Goal: Download file/media

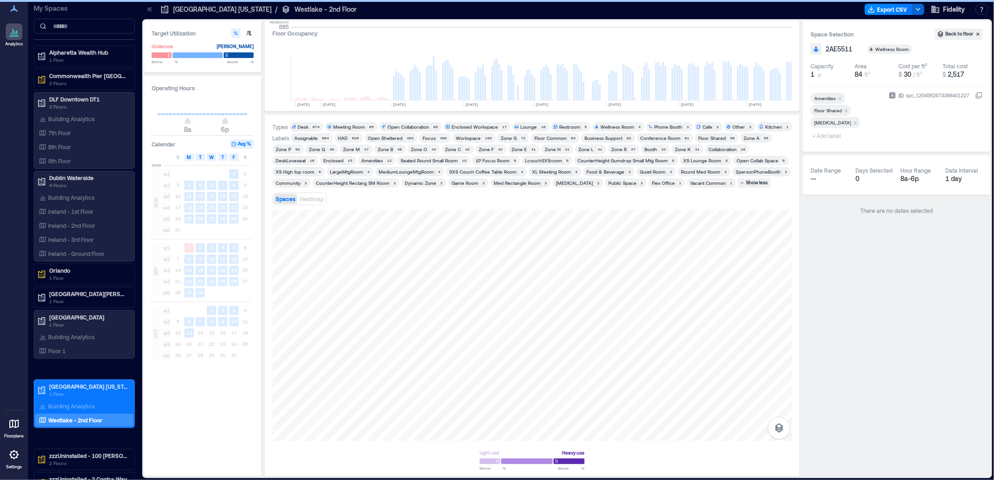
scroll to position [0, 1342]
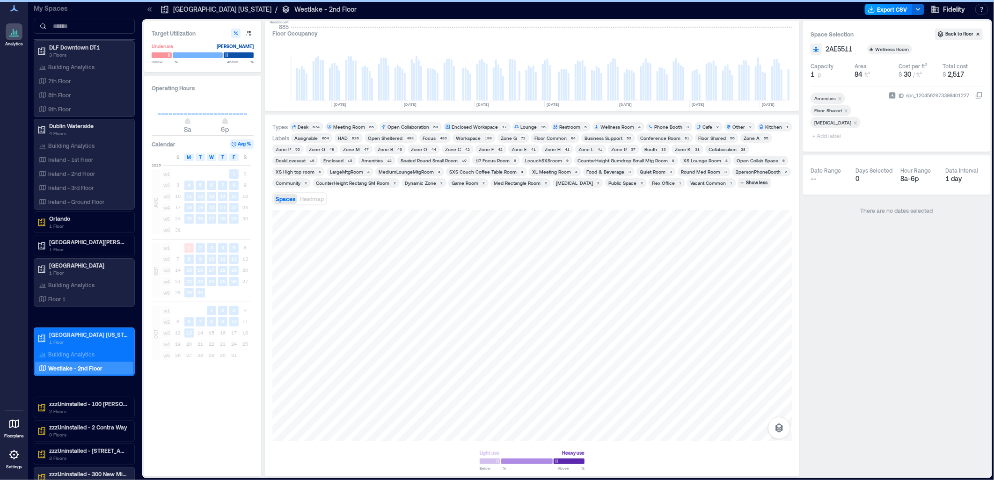
click at [901, 12] on button "Export CSV" at bounding box center [889, 9] width 48 height 11
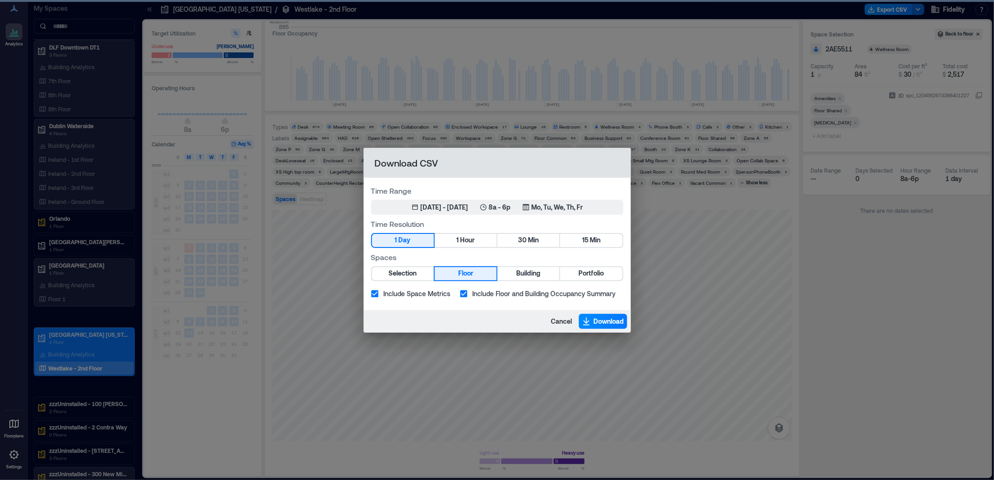
drag, startPoint x: 721, startPoint y: 314, endPoint x: 674, endPoint y: 307, distance: 47.3
click at [721, 314] on div "Download CSV Time Range [DATE] 15, 2025 - [DATE] 8a - 6p Mo, Tu, We, Th, Fr Tim…" at bounding box center [497, 240] width 994 height 480
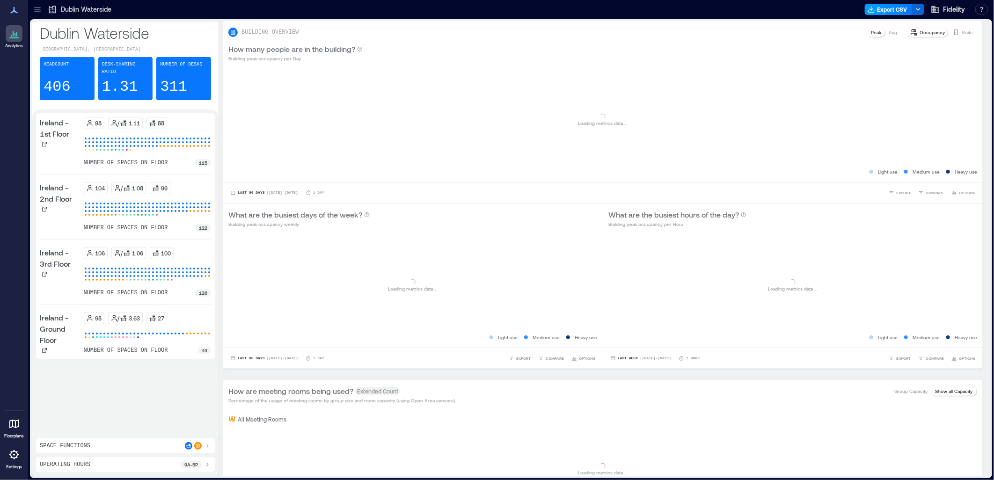
click at [883, 10] on button "Export CSV" at bounding box center [889, 9] width 48 height 11
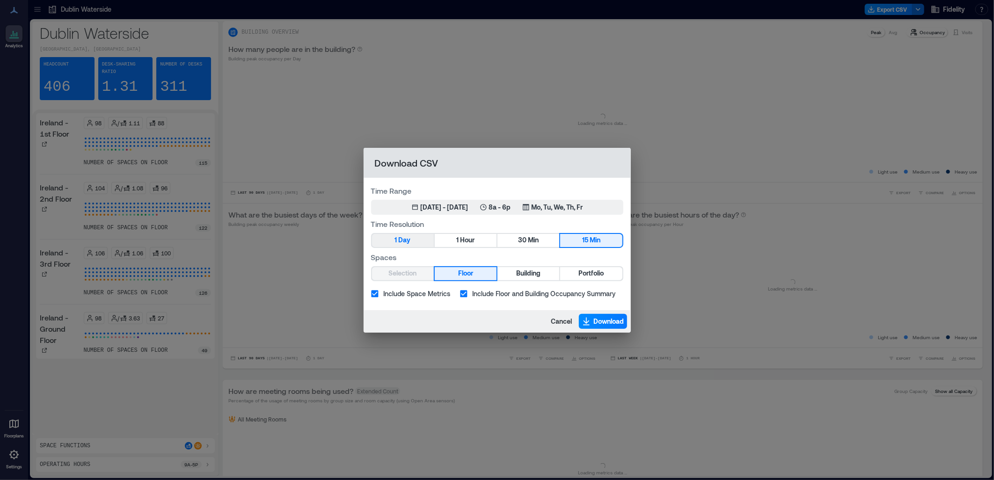
click at [395, 242] on span "1" at bounding box center [396, 240] width 2 height 12
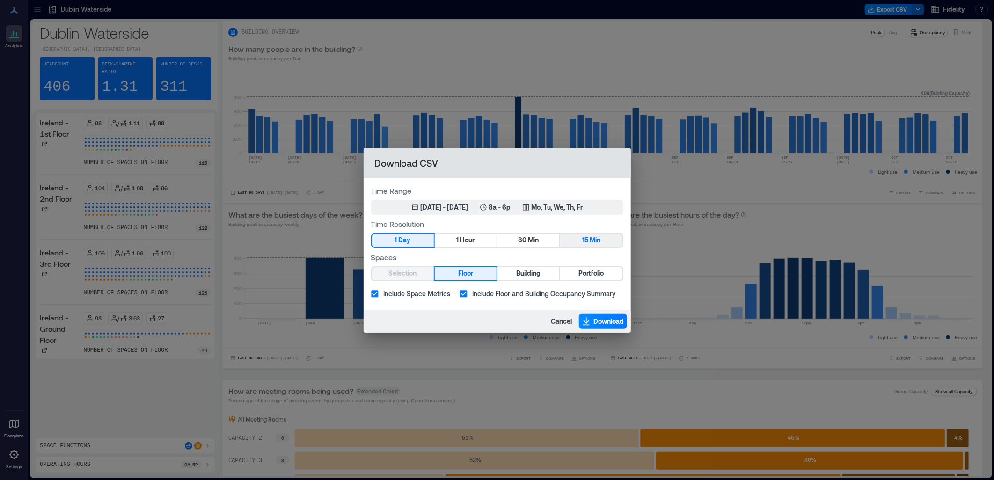
click at [579, 245] on button "15 Min" at bounding box center [591, 240] width 62 height 13
click at [603, 312] on div "Cancel Download" at bounding box center [497, 321] width 267 height 22
click at [596, 320] on span "Download" at bounding box center [609, 321] width 30 height 9
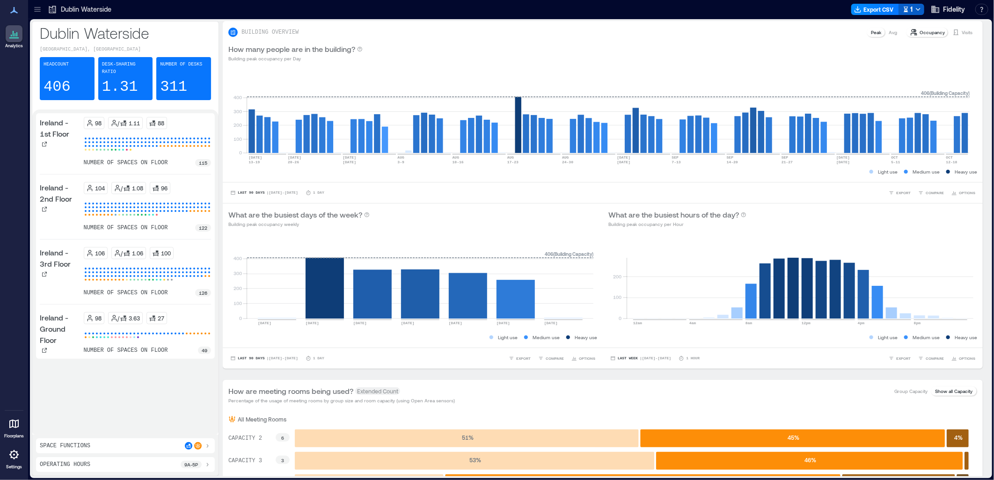
click at [908, 10] on icon "button" at bounding box center [906, 9] width 7 height 7
click at [706, 44] on div "How many people are in the building? Building peak occupancy per Day" at bounding box center [602, 53] width 749 height 19
click at [643, 39] on div "How many people are in the building? Building peak occupancy per Day" at bounding box center [603, 53] width 760 height 30
click at [605, 38] on div "How many people are in the building? Building peak occupancy per Day" at bounding box center [603, 53] width 760 height 30
click at [886, 6] on button "Export CSV" at bounding box center [889, 9] width 48 height 11
